Goal: Task Accomplishment & Management: Use online tool/utility

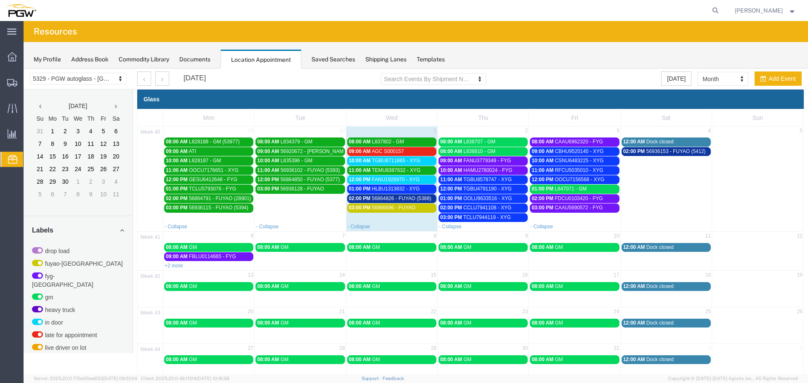
click at [401, 151] on span "AGC S000157" at bounding box center [388, 152] width 32 height 6
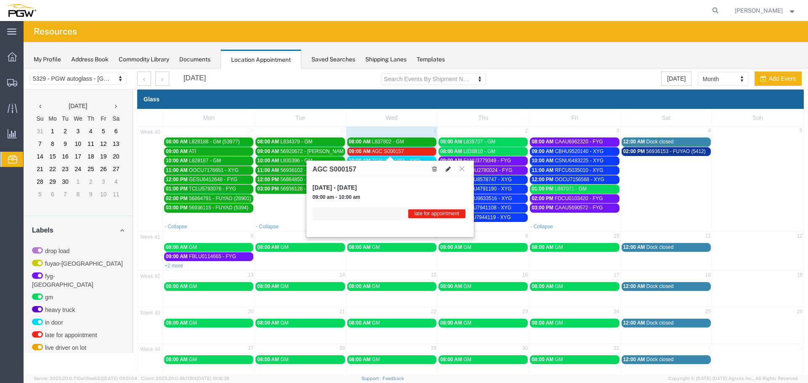
click at [448, 172] on icon at bounding box center [448, 169] width 5 height 6
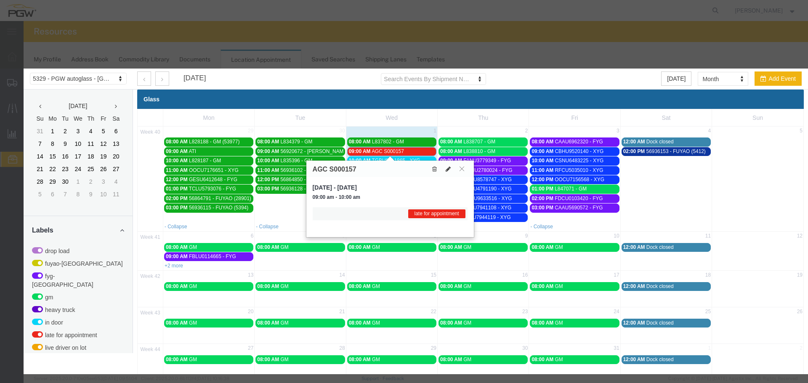
select select "1"
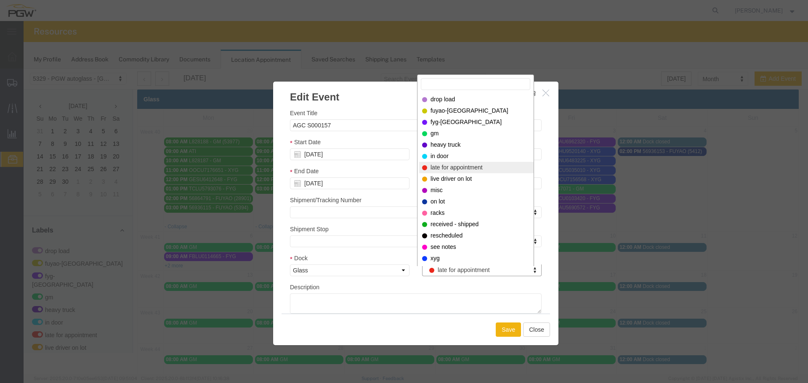
select select "220"
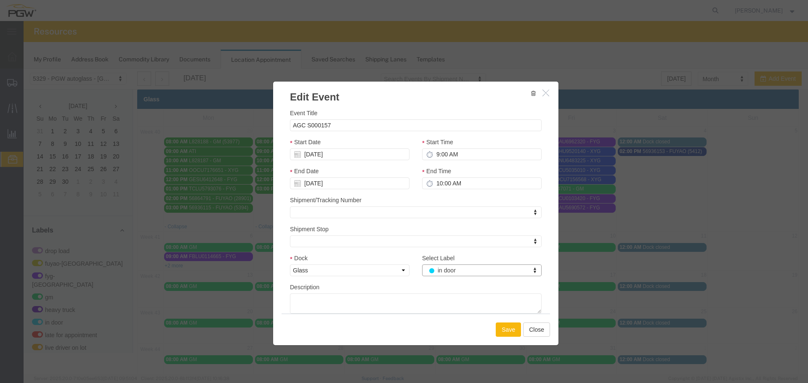
click at [506, 332] on button "Save" at bounding box center [508, 330] width 25 height 14
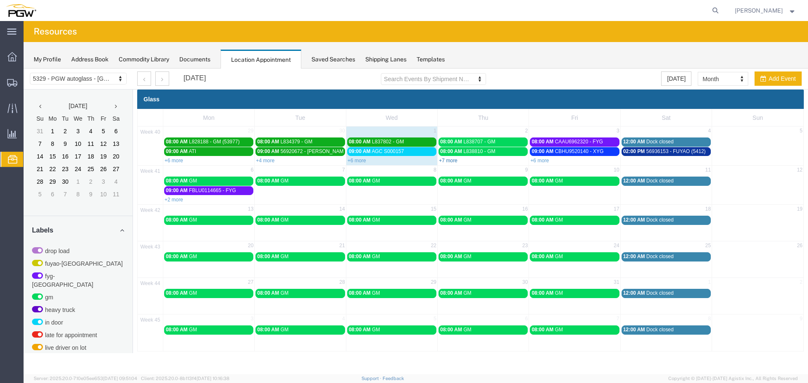
click at [448, 162] on link "+7 more" at bounding box center [448, 161] width 19 height 6
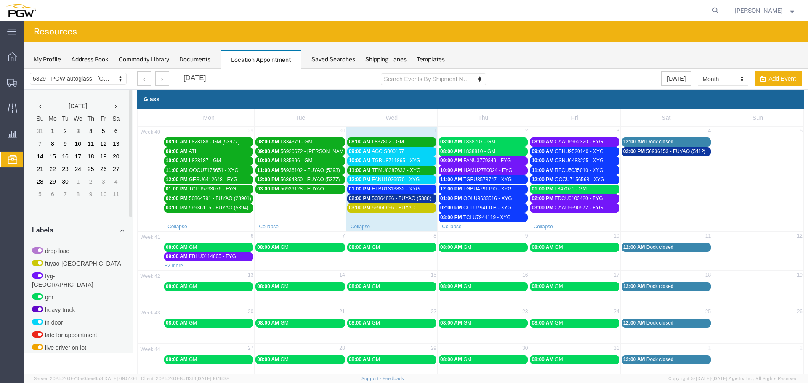
click at [358, 162] on span "10:00 AM" at bounding box center [360, 161] width 22 height 6
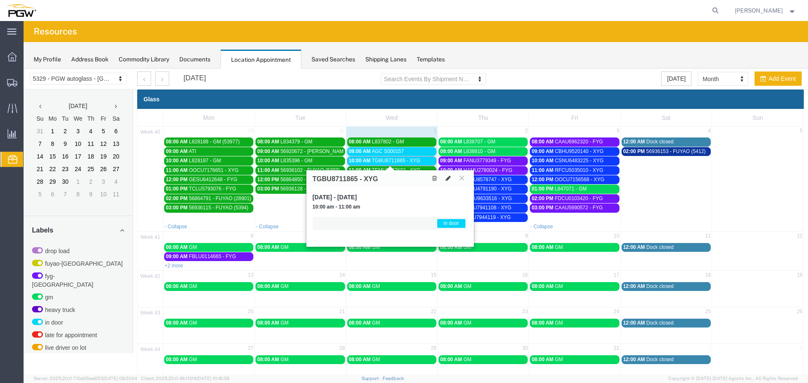
click at [449, 178] on icon at bounding box center [448, 178] width 5 height 6
select select "1"
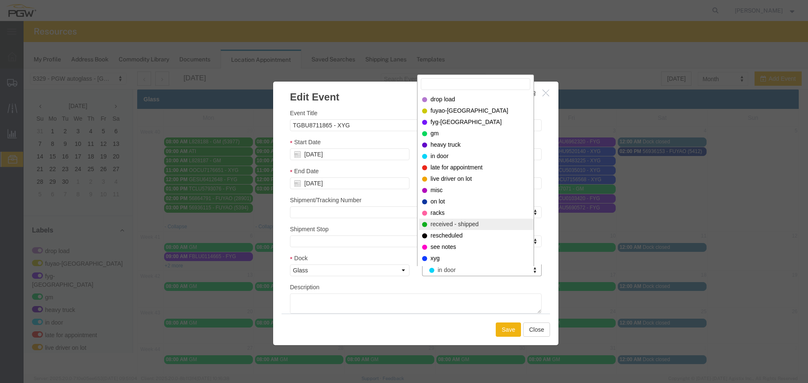
select select "200"
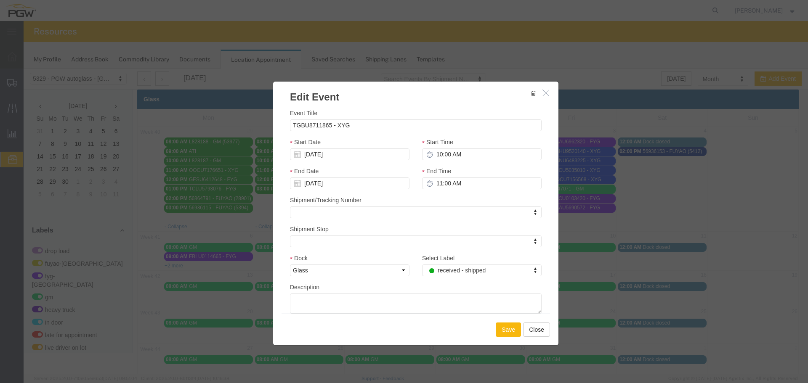
click at [510, 328] on button "Save" at bounding box center [508, 330] width 25 height 14
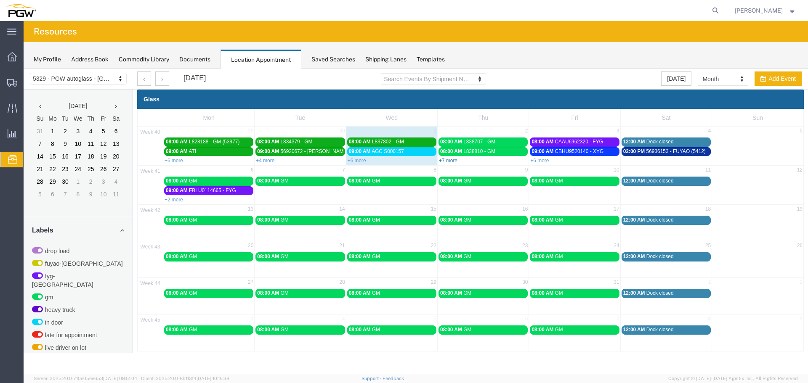
click at [450, 159] on link "+7 more" at bounding box center [448, 161] width 19 height 6
